Goal: Task Accomplishment & Management: Use online tool/utility

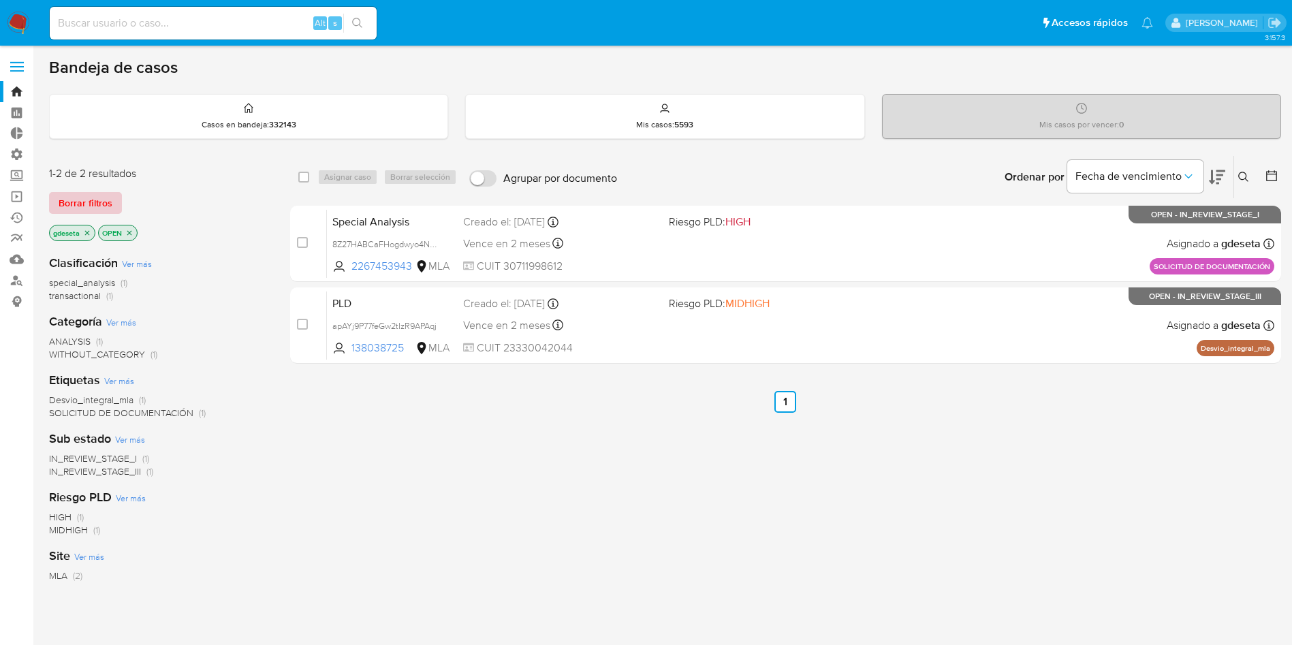
click at [109, 197] on span "Borrar filtros" at bounding box center [86, 202] width 54 height 19
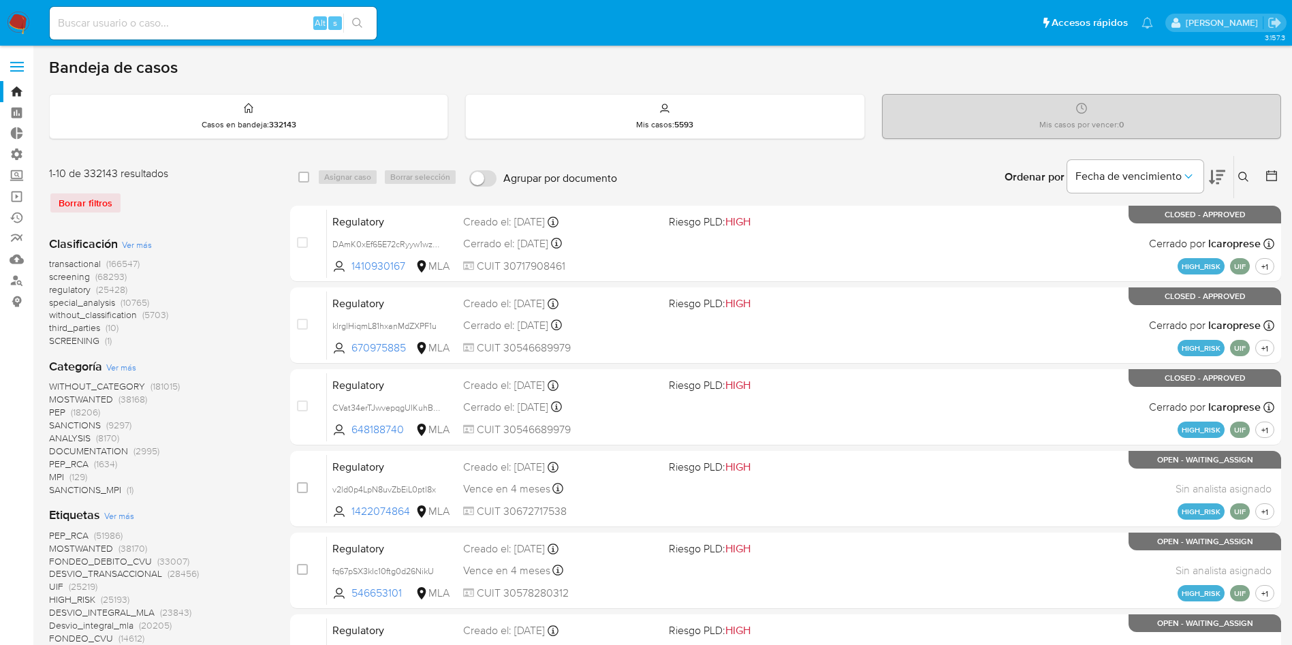
drag, startPoint x: 1245, startPoint y: 174, endPoint x: 1218, endPoint y: 185, distance: 29.6
click at [1245, 174] on icon at bounding box center [1243, 177] width 11 height 11
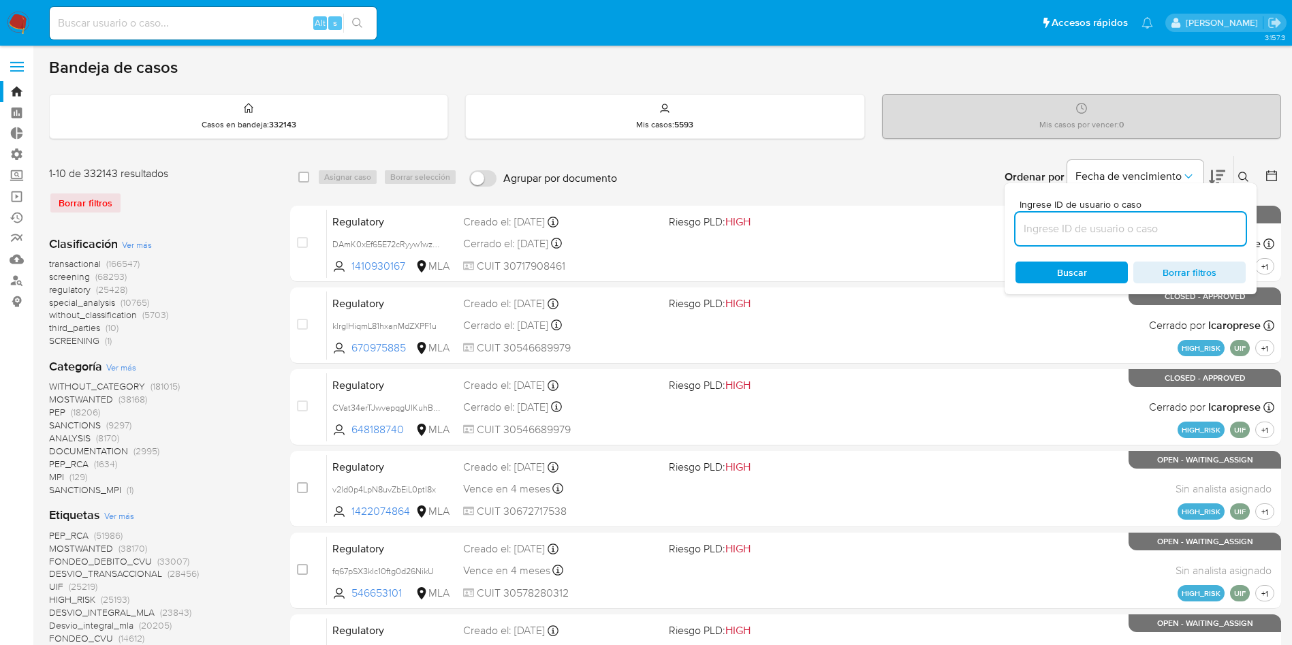
click at [1065, 220] on input at bounding box center [1131, 229] width 230 height 18
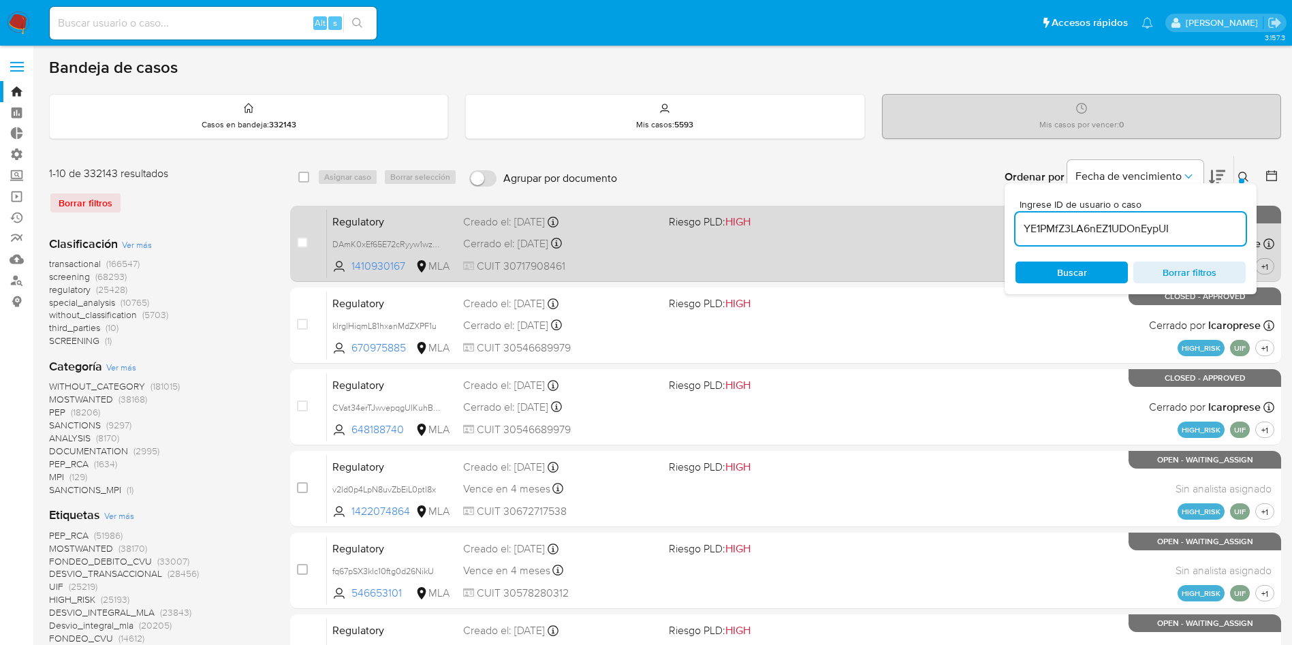
type input "YE1PMfZ3LA6nEZ1UDOnEypUI"
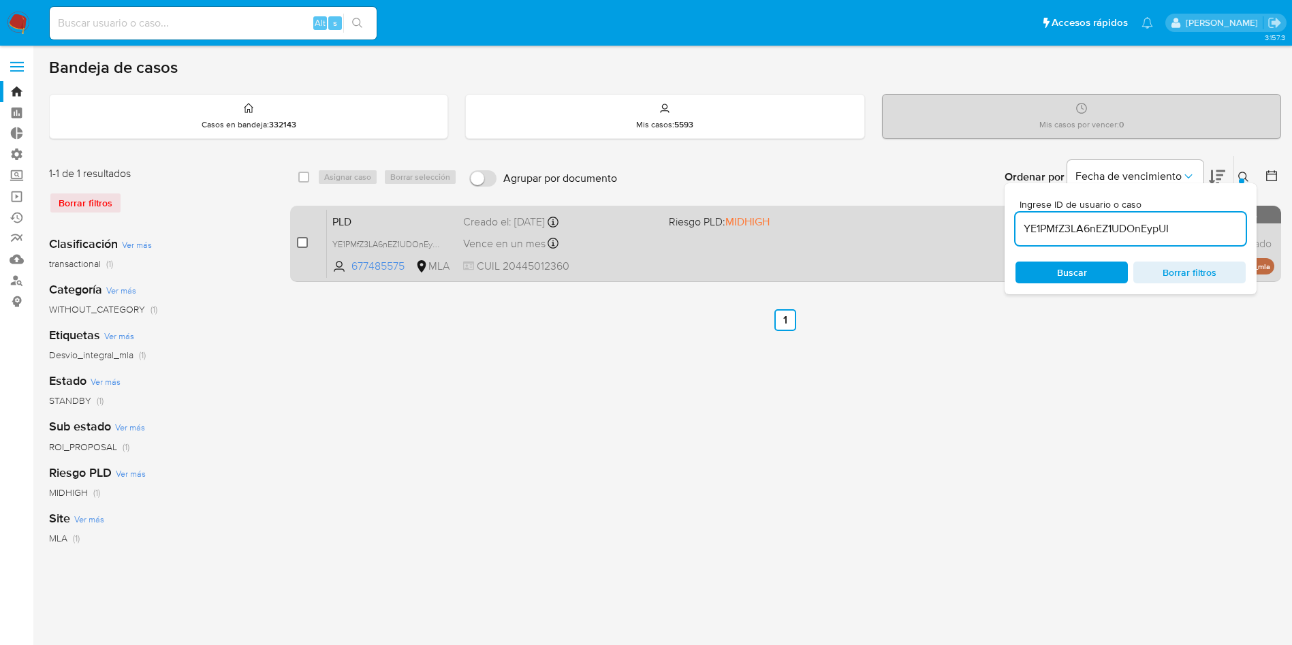
click at [300, 240] on input "checkbox" at bounding box center [302, 242] width 11 height 11
checkbox input "true"
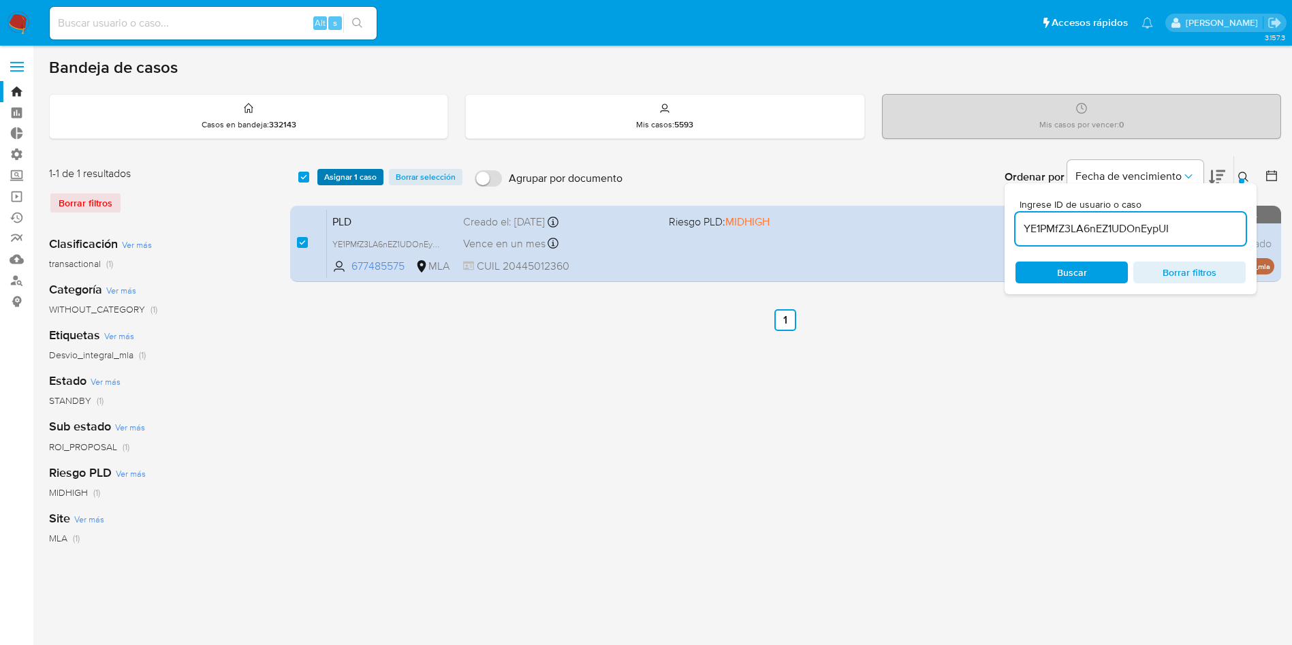
click at [335, 176] on span "Asignar 1 caso" at bounding box center [350, 177] width 52 height 14
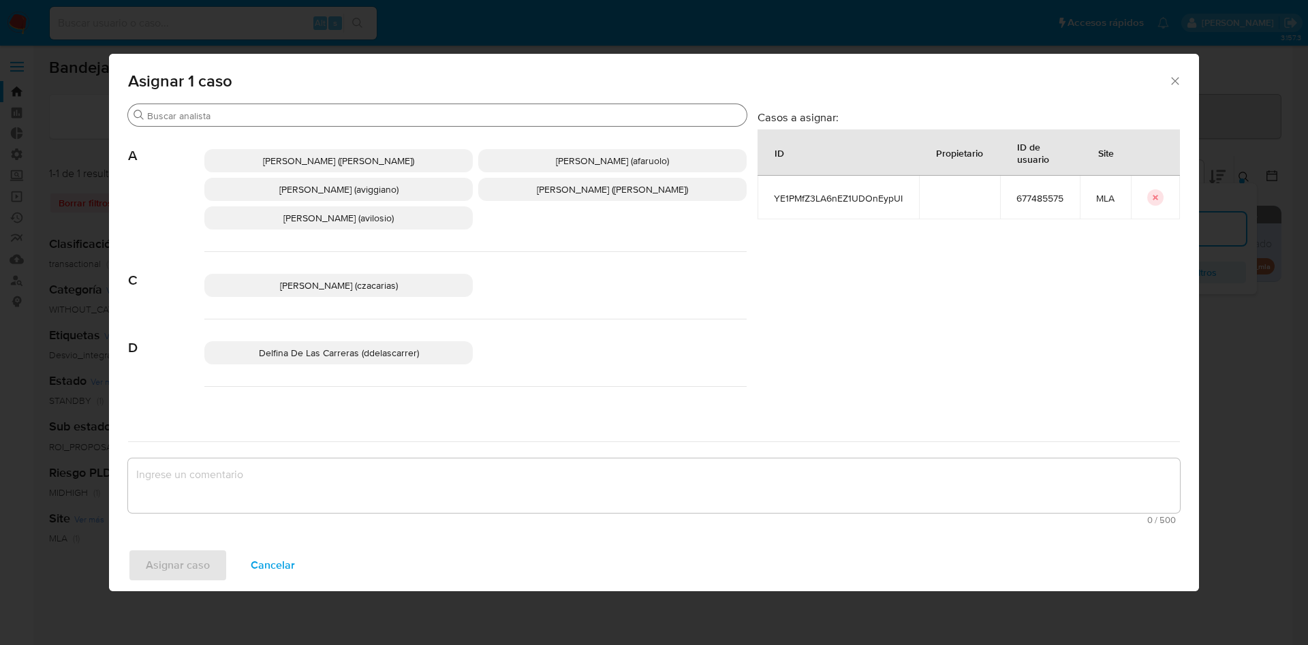
click at [309, 106] on div "Buscar" at bounding box center [437, 115] width 618 height 22
click at [295, 119] on input "Buscar" at bounding box center [444, 116] width 594 height 12
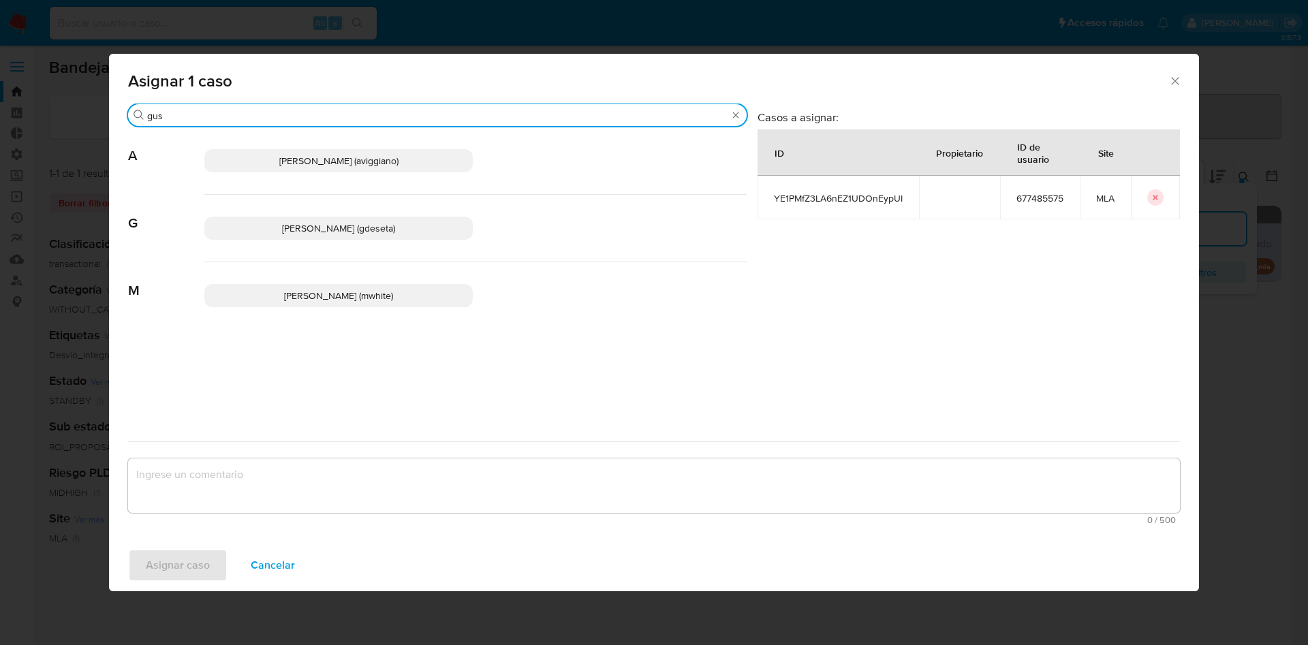
type input "gus"
click at [308, 223] on span "Gustavo Andres De Seta (gdeseta)" at bounding box center [338, 228] width 113 height 14
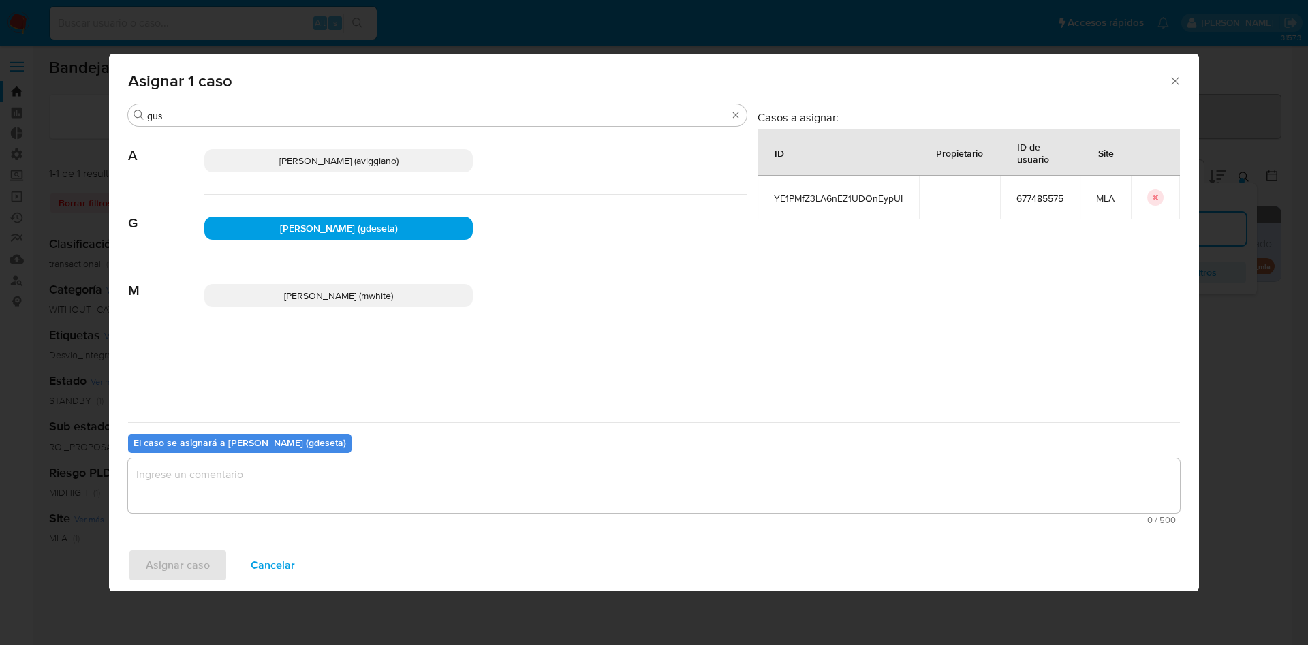
click at [279, 489] on textarea "assign-modal" at bounding box center [654, 485] width 1052 height 54
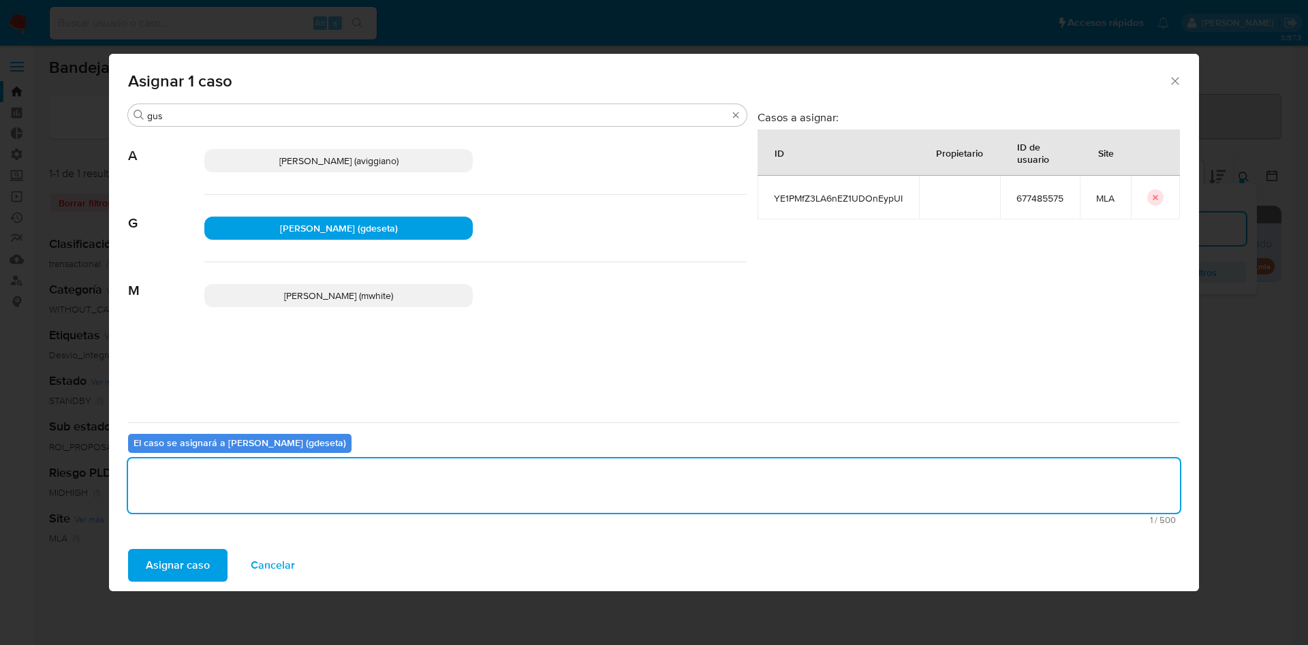
click at [206, 561] on span "Asignar caso" at bounding box center [178, 565] width 64 height 30
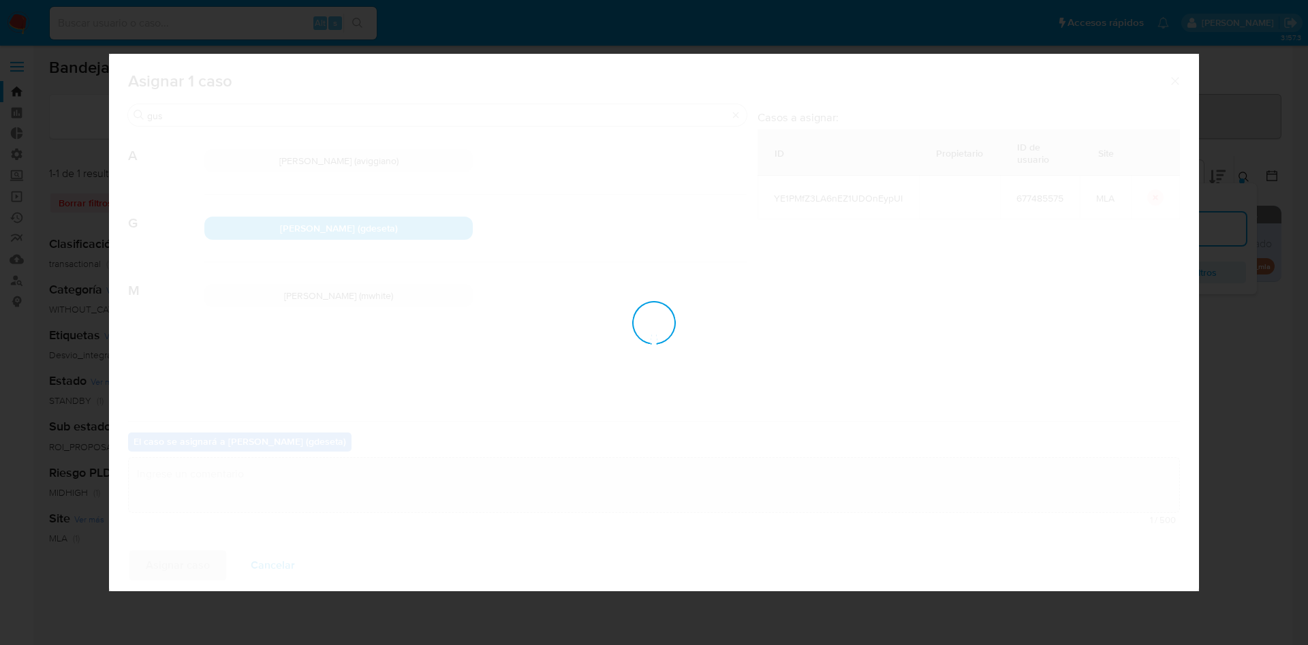
checkbox input "false"
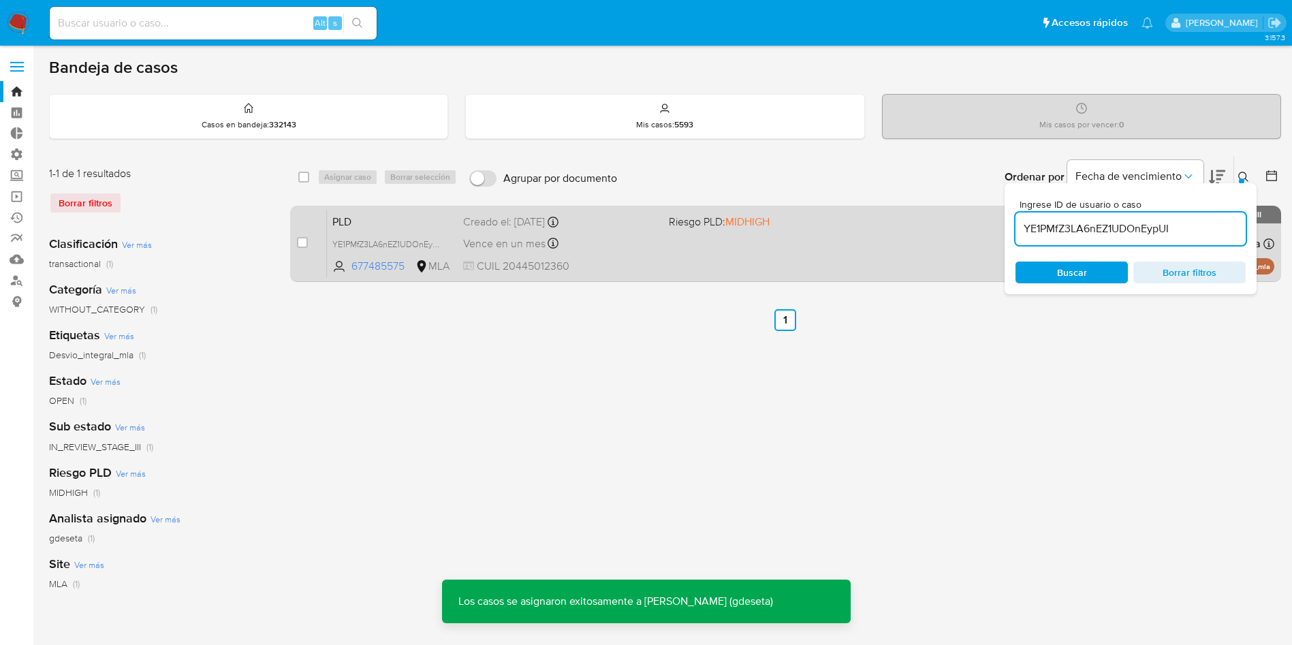
click at [366, 222] on span "PLD" at bounding box center [392, 221] width 120 height 18
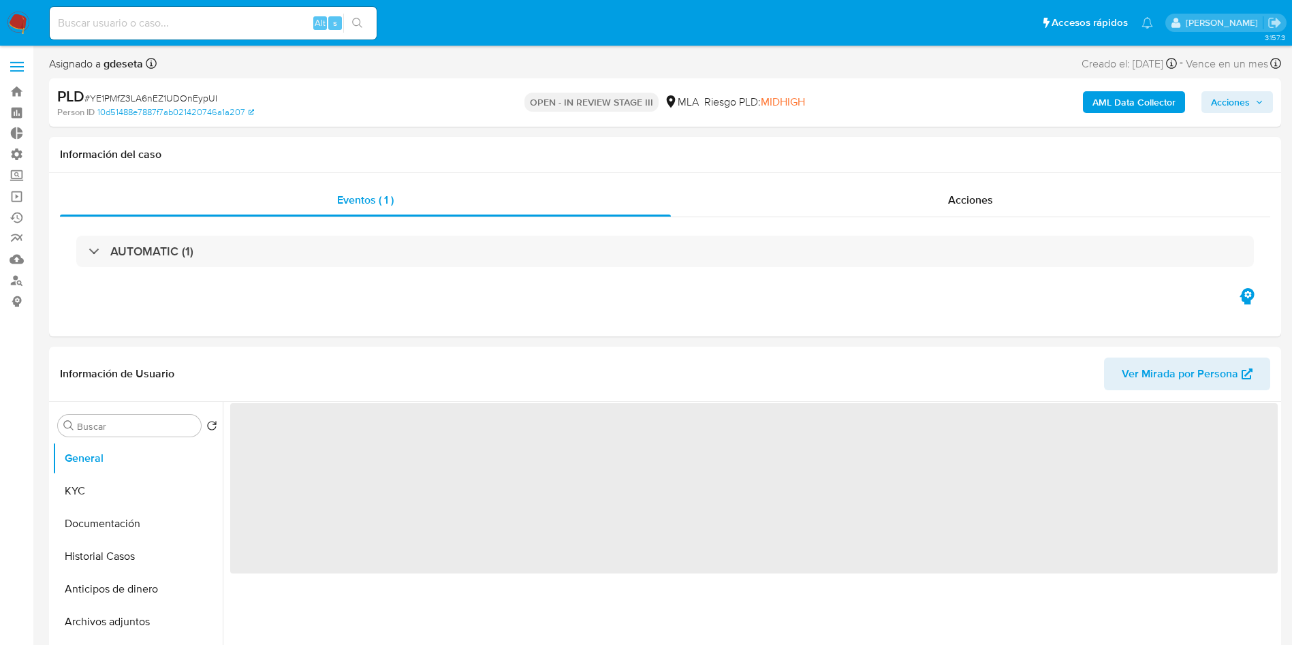
click at [1251, 99] on span "Acciones" at bounding box center [1237, 102] width 52 height 19
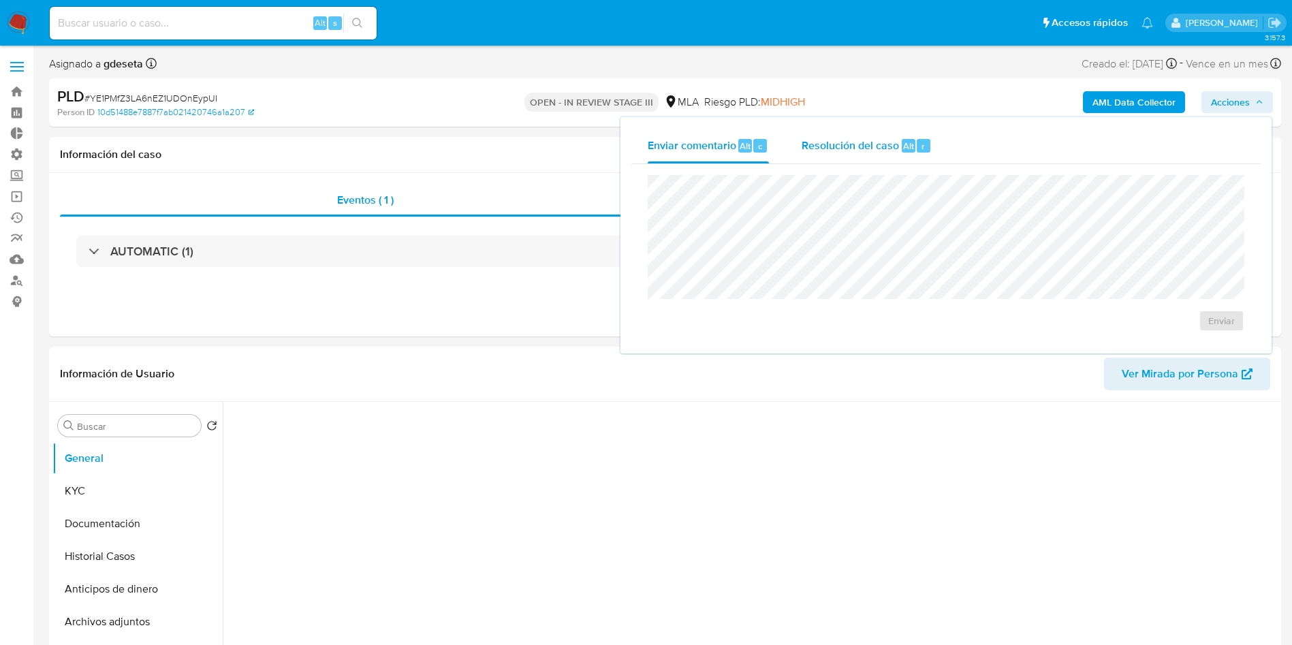
click at [867, 142] on span "Resolución del caso" at bounding box center [850, 146] width 97 height 16
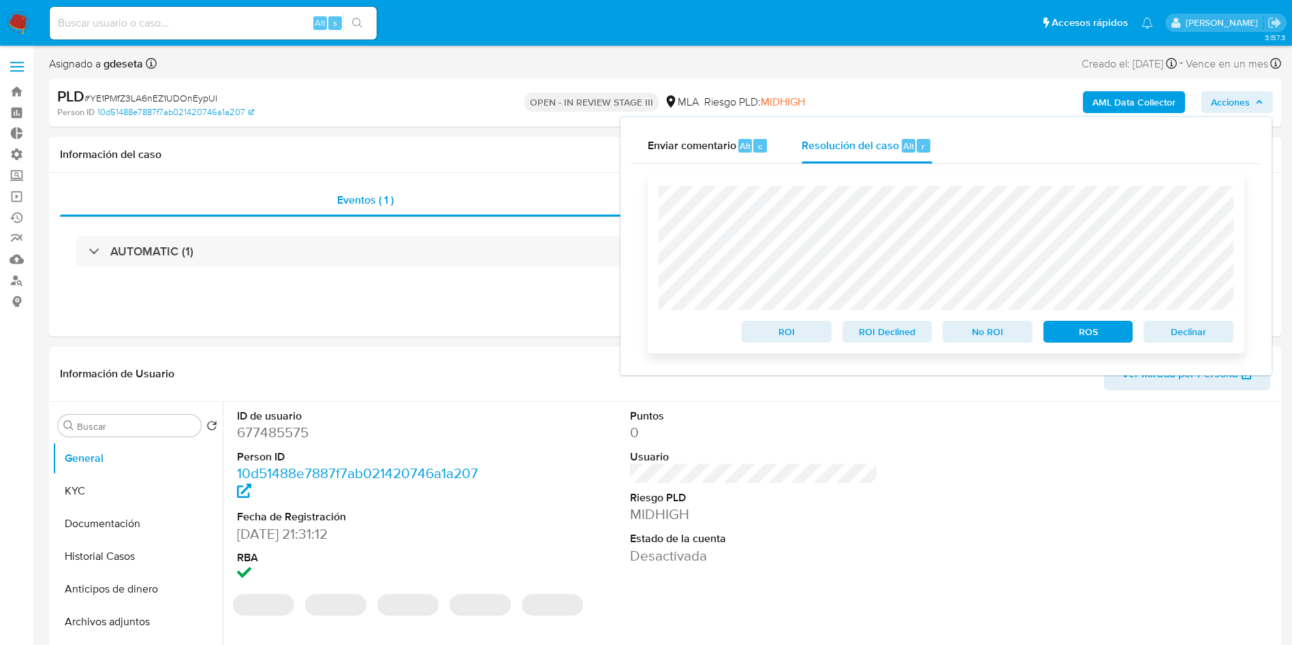
click at [1190, 338] on span "Declinar" at bounding box center [1188, 331] width 71 height 19
select select "10"
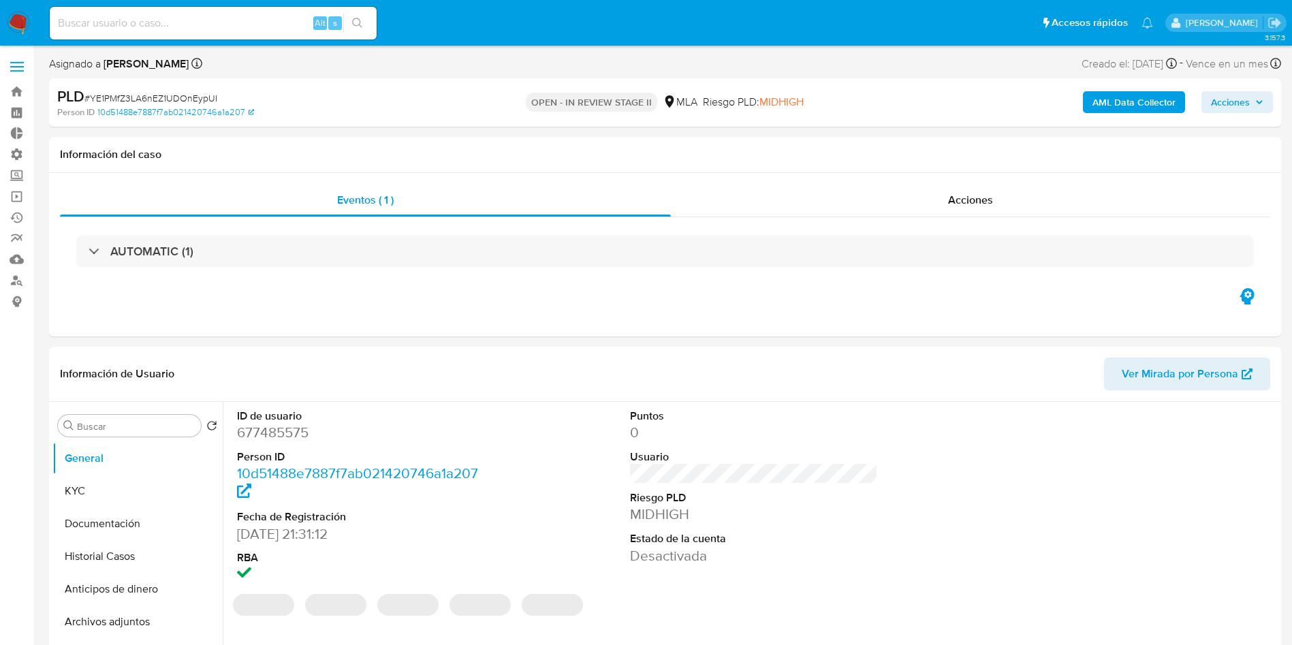
select select "10"
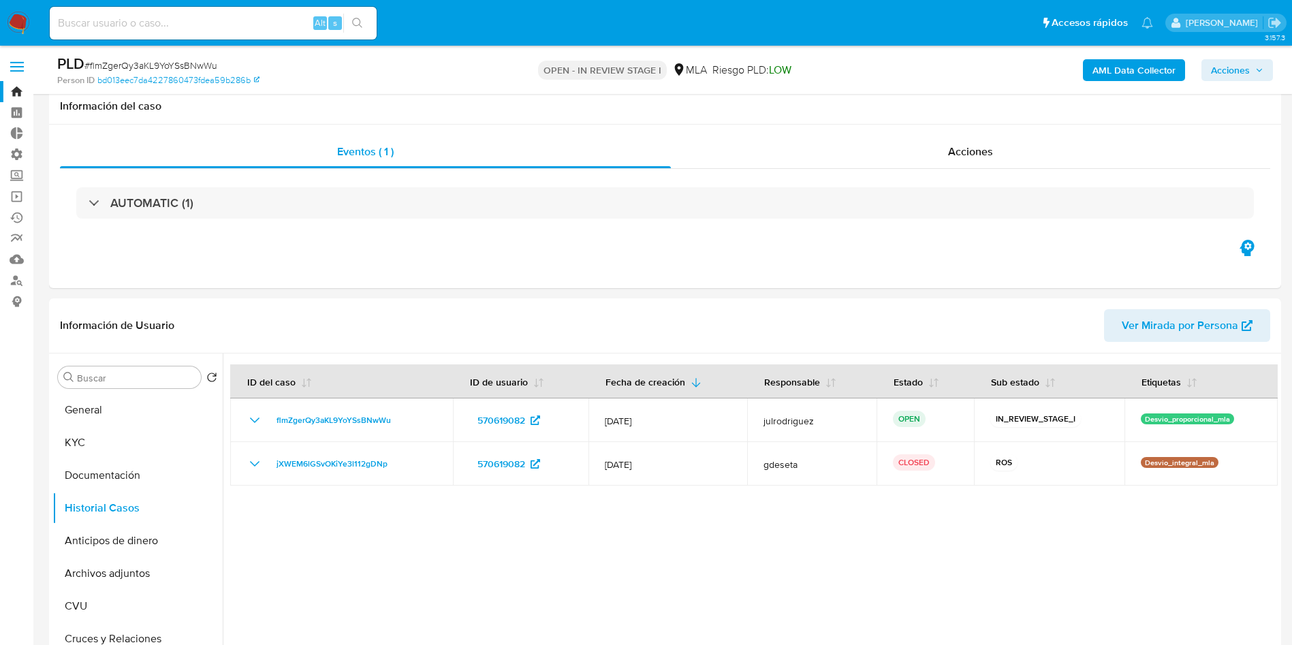
select select "10"
